Goal: Task Accomplishment & Management: Complete application form

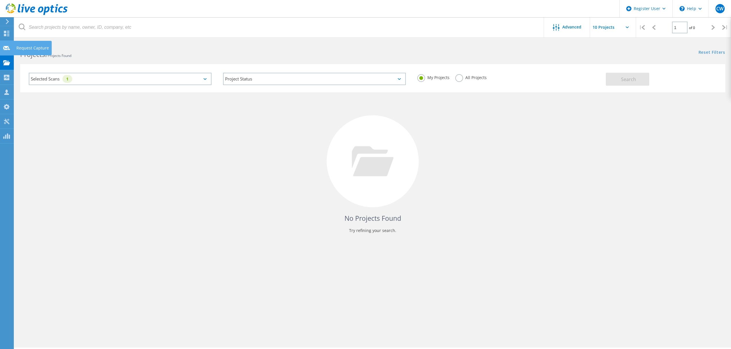
click at [18, 46] on div "Request Capture" at bounding box center [32, 48] width 33 height 4
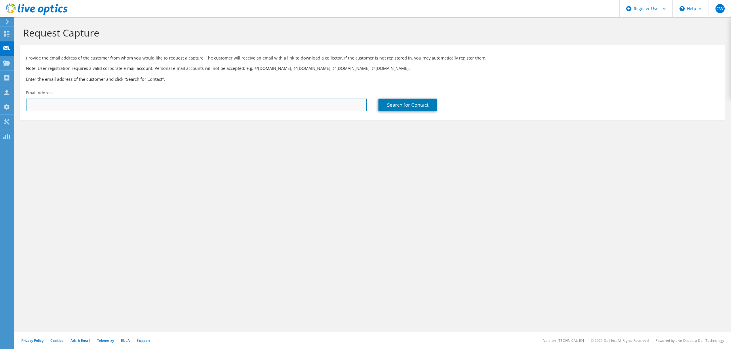
click at [295, 104] on input "text" at bounding box center [196, 105] width 341 height 13
type input "[PERSON_NAME][EMAIL_ADDRESS][PERSON_NAME][DOMAIN_NAME]"
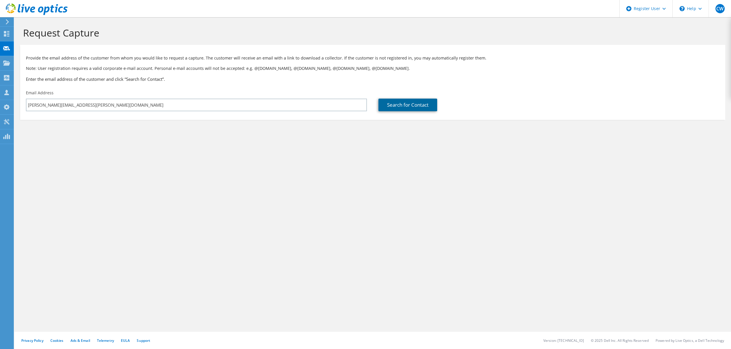
click at [407, 106] on link "Search for Contact" at bounding box center [407, 105] width 59 height 13
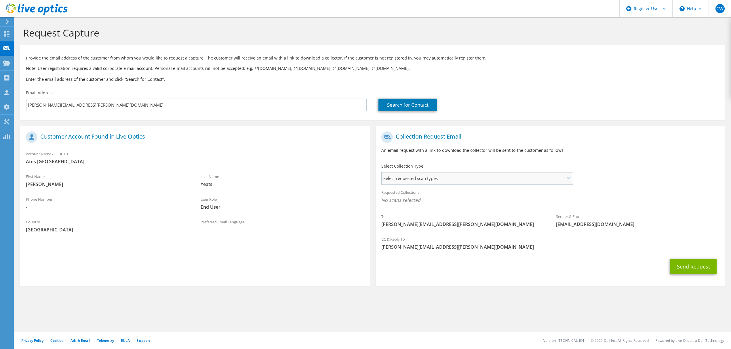
drag, startPoint x: 477, startPoint y: 178, endPoint x: 468, endPoint y: 180, distance: 8.1
click at [476, 178] on span "Select requested scan types" at bounding box center [477, 179] width 191 height 12
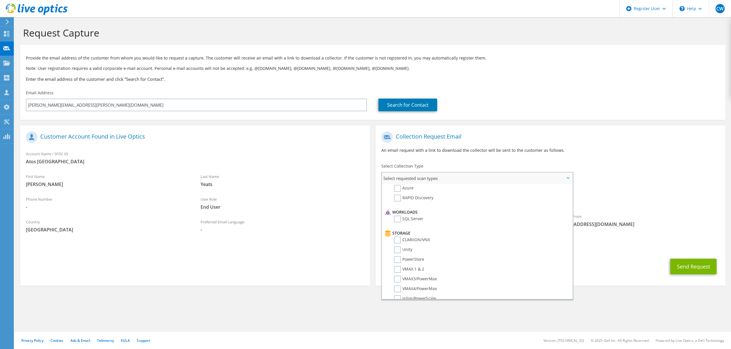
scroll to position [77, 0]
click at [399, 236] on label "PowerStore" at bounding box center [409, 239] width 30 height 7
click at [0, 0] on input "PowerStore" at bounding box center [0, 0] width 0 height 0
click at [396, 217] on label "CLARiiON/VNX" at bounding box center [412, 220] width 36 height 7
click at [0, 0] on input "CLARiiON/VNX" at bounding box center [0, 0] width 0 height 0
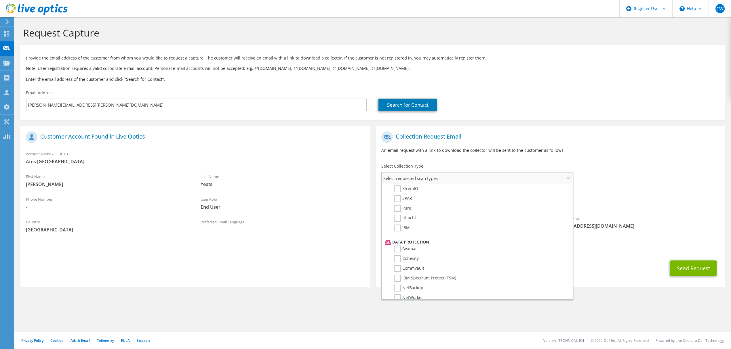
scroll to position [242, 0]
click at [684, 265] on button "Send Request" at bounding box center [693, 269] width 46 height 16
